Goal: Task Accomplishment & Management: Manage account settings

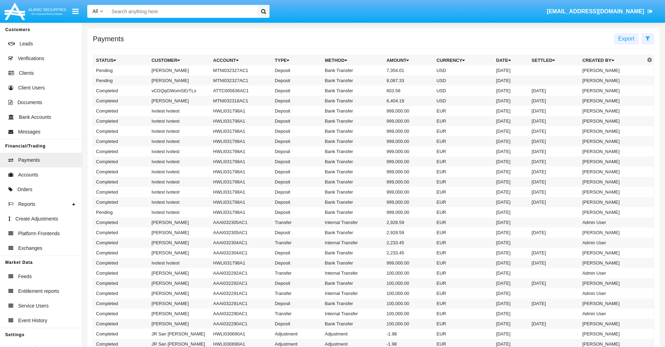
click at [648, 38] on icon at bounding box center [648, 39] width 5 height 6
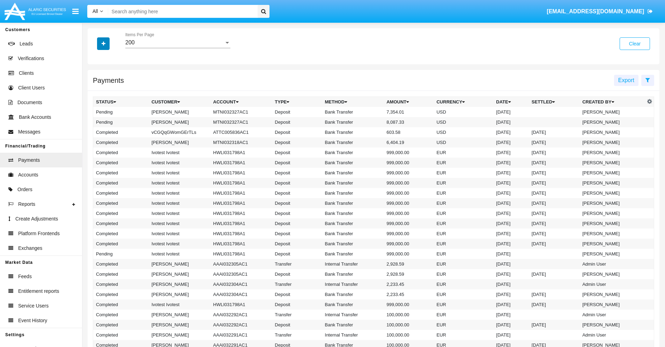
click at [103, 43] on icon "button" at bounding box center [104, 43] width 4 height 5
click at [109, 58] on span "Status" at bounding box center [110, 58] width 16 height 8
click at [96, 61] on input "Status" at bounding box center [96, 61] width 0 height 0
checkbox input "true"
click at [103, 43] on icon "button" at bounding box center [104, 43] width 4 height 5
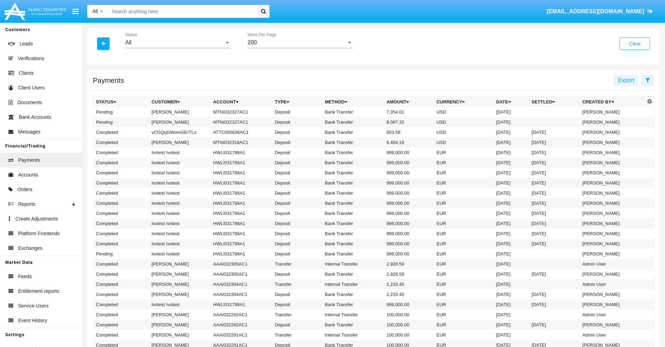
click at [178, 43] on div "All" at bounding box center [174, 42] width 99 height 6
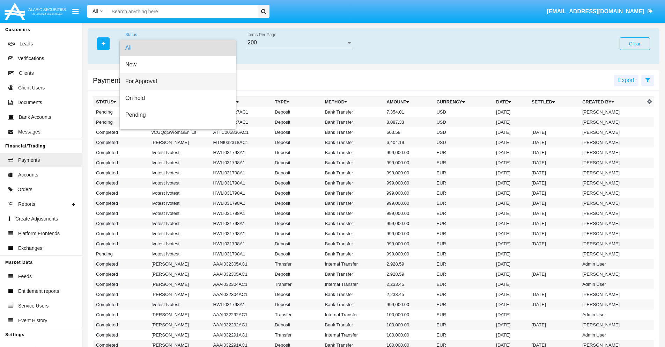
click at [175, 81] on span "For Approval" at bounding box center [177, 81] width 105 height 17
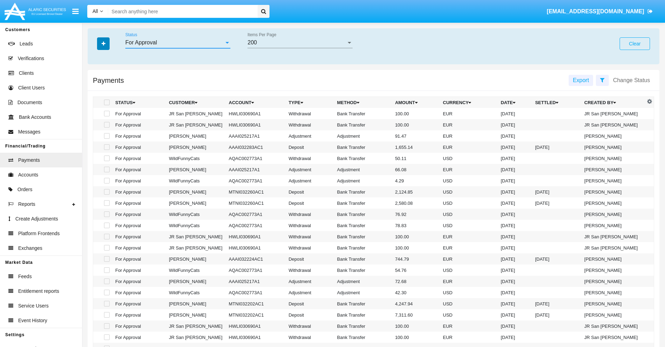
click at [103, 43] on icon "button" at bounding box center [104, 43] width 4 height 5
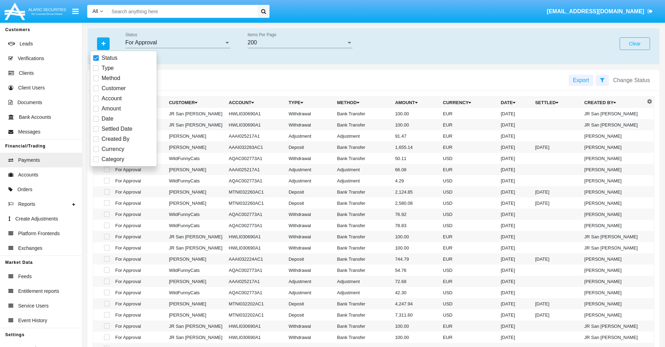
click at [113, 149] on span "Currency" at bounding box center [113, 149] width 23 height 8
click at [96, 152] on input "Currency" at bounding box center [96, 152] width 0 height 0
checkbox input "true"
click at [103, 43] on icon "button" at bounding box center [104, 43] width 4 height 5
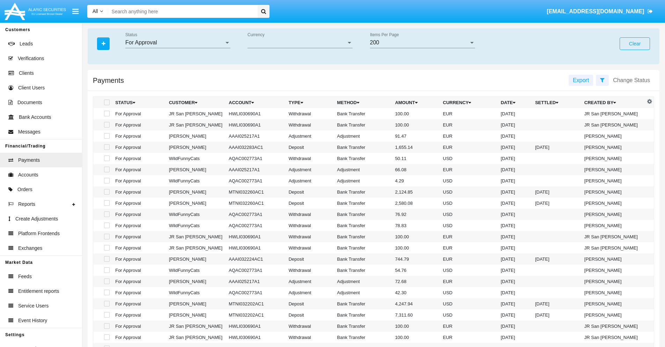
click at [300, 43] on span "Currency" at bounding box center [297, 42] width 99 height 6
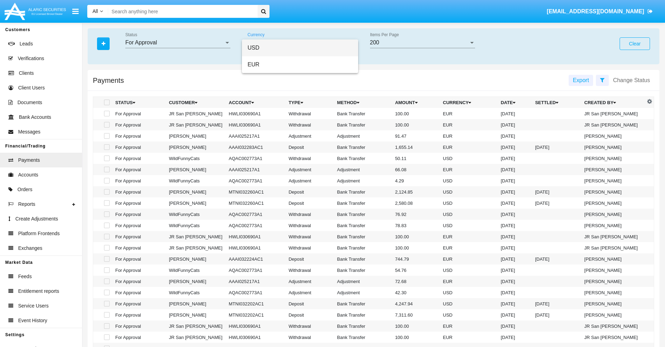
click at [300, 48] on span "USD" at bounding box center [300, 47] width 105 height 17
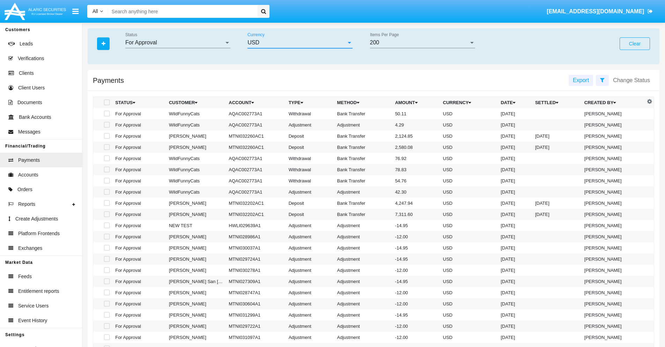
click at [106, 114] on span at bounding box center [107, 114] width 6 height 6
click at [107, 116] on input "checkbox" at bounding box center [107, 116] width 0 height 0
checkbox input "true"
click at [106, 125] on span at bounding box center [107, 125] width 6 height 6
click at [107, 128] on input "checkbox" at bounding box center [107, 128] width 0 height 0
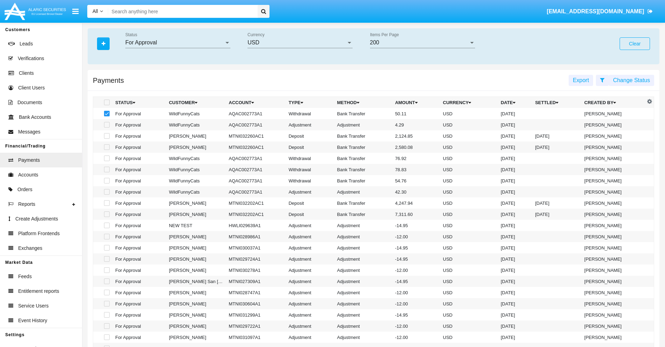
checkbox input "true"
click at [632, 80] on button "Change Status" at bounding box center [631, 80] width 45 height 11
